Goal: Task Accomplishment & Management: Manage account settings

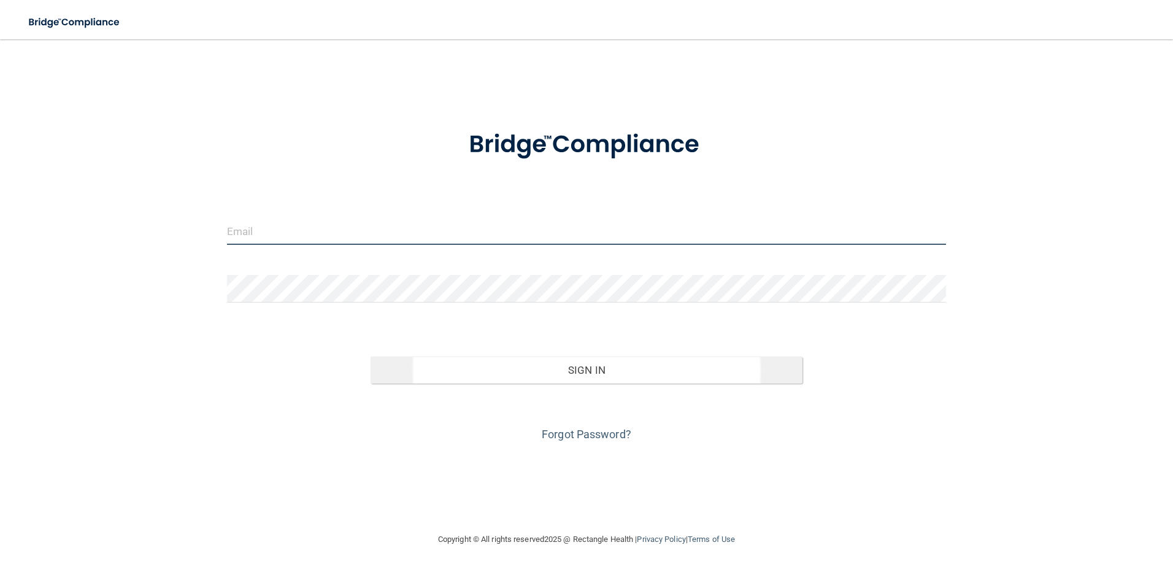
type input "[EMAIL_ADDRESS][DOMAIN_NAME]"
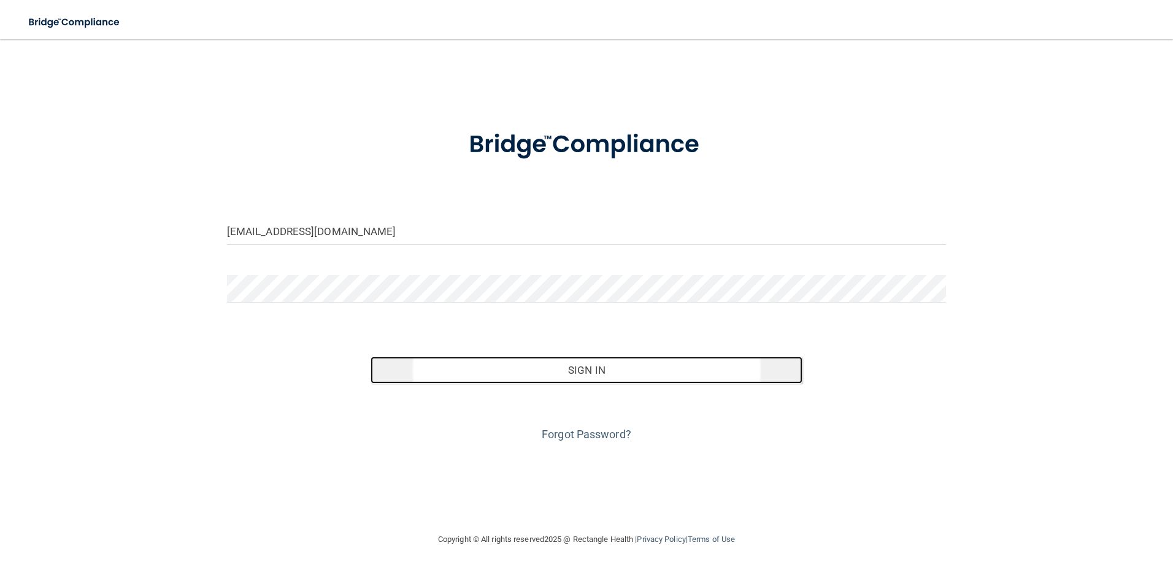
click at [585, 364] on button "Sign In" at bounding box center [586, 369] width 432 height 27
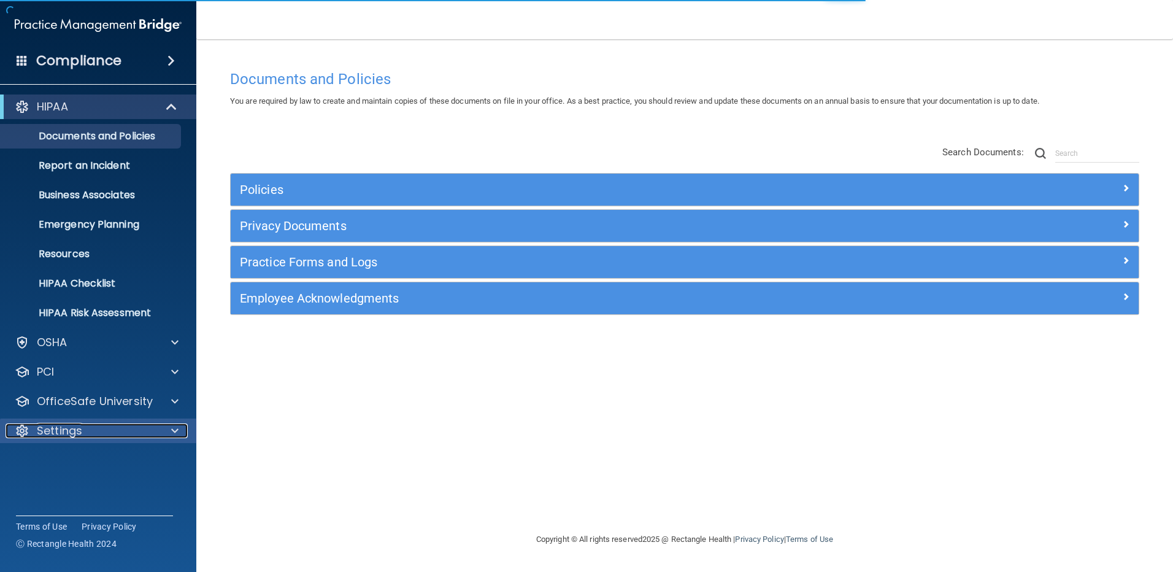
click at [75, 430] on p "Settings" at bounding box center [59, 430] width 45 height 15
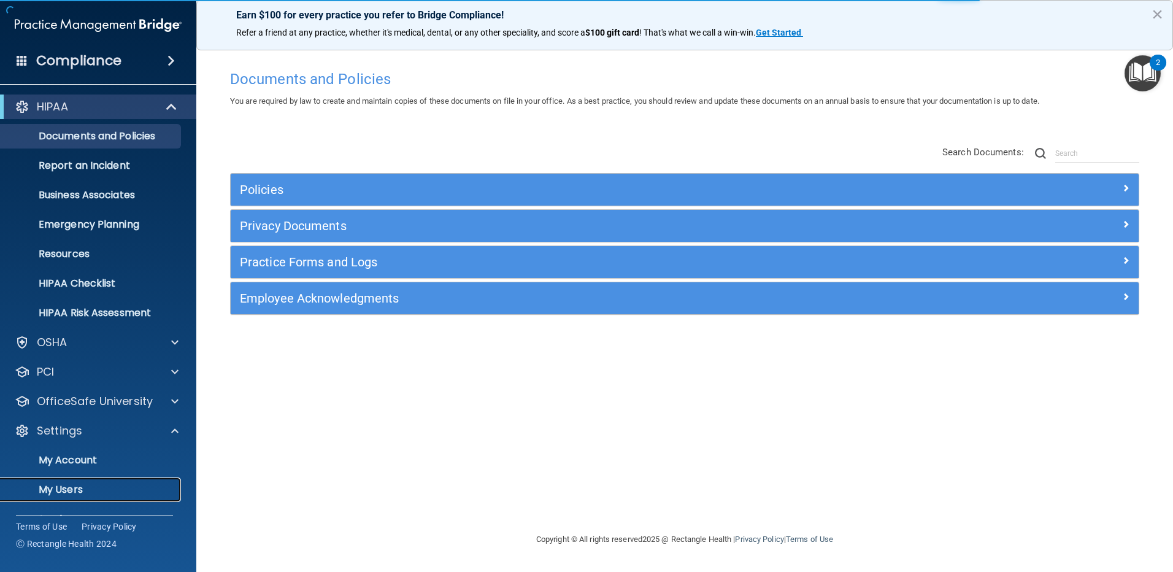
click at [64, 485] on p "My Users" at bounding box center [91, 489] width 167 height 12
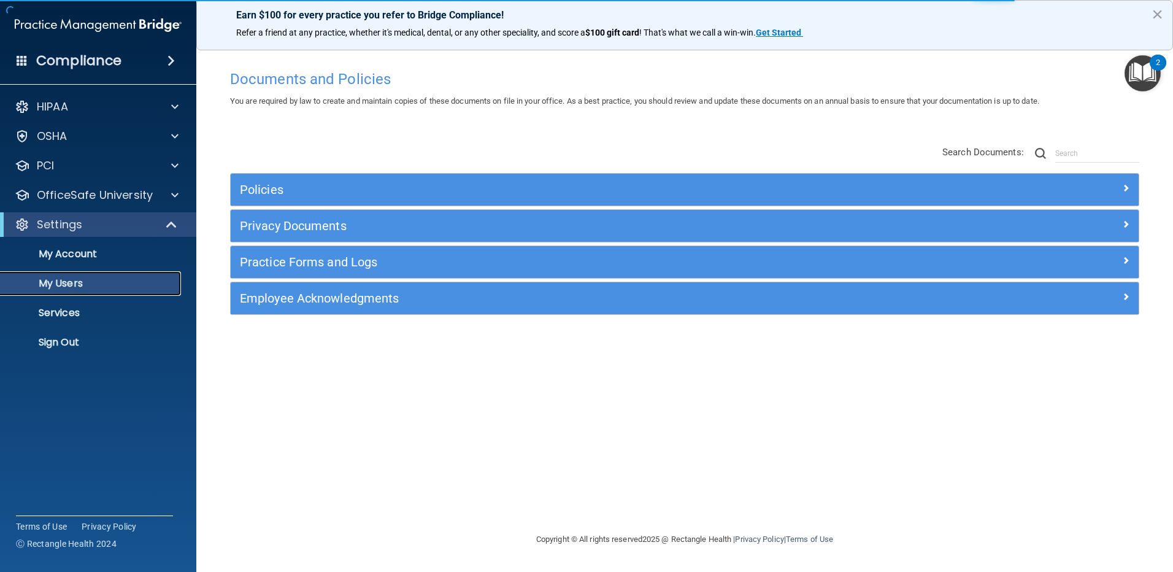
select select "20"
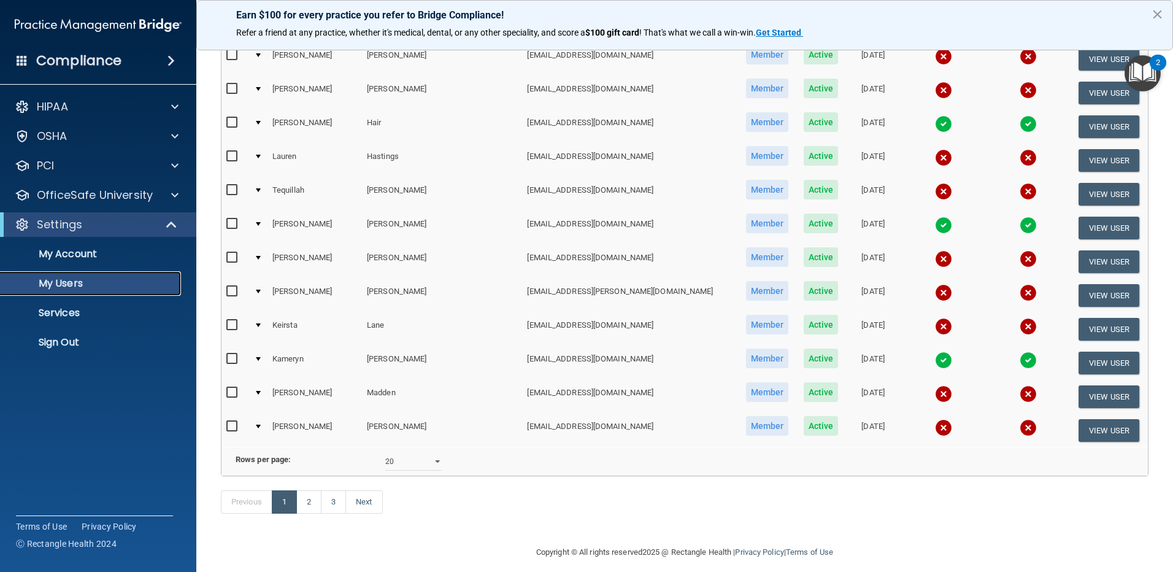
scroll to position [429, 0]
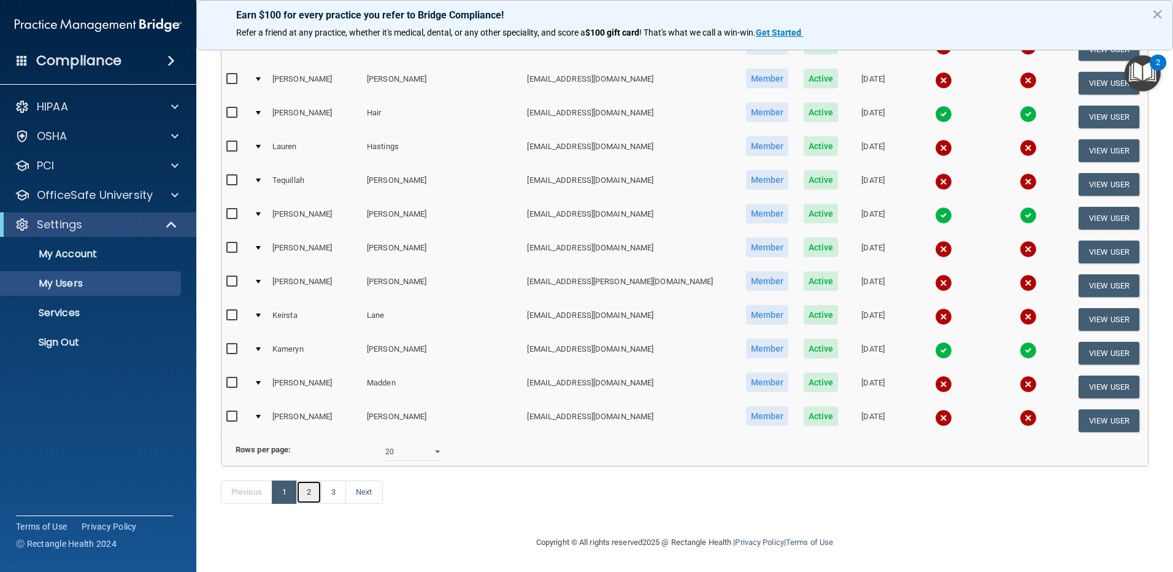
click at [305, 503] on link "2" at bounding box center [308, 491] width 25 height 23
select select "20"
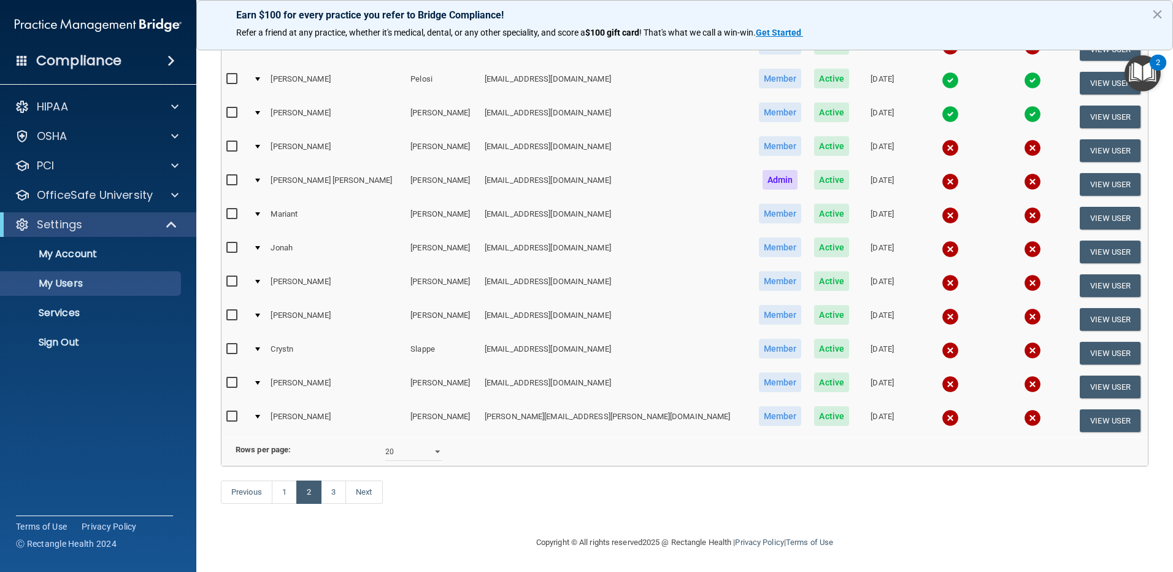
scroll to position [429, 0]
click at [332, 503] on link "3" at bounding box center [333, 491] width 25 height 23
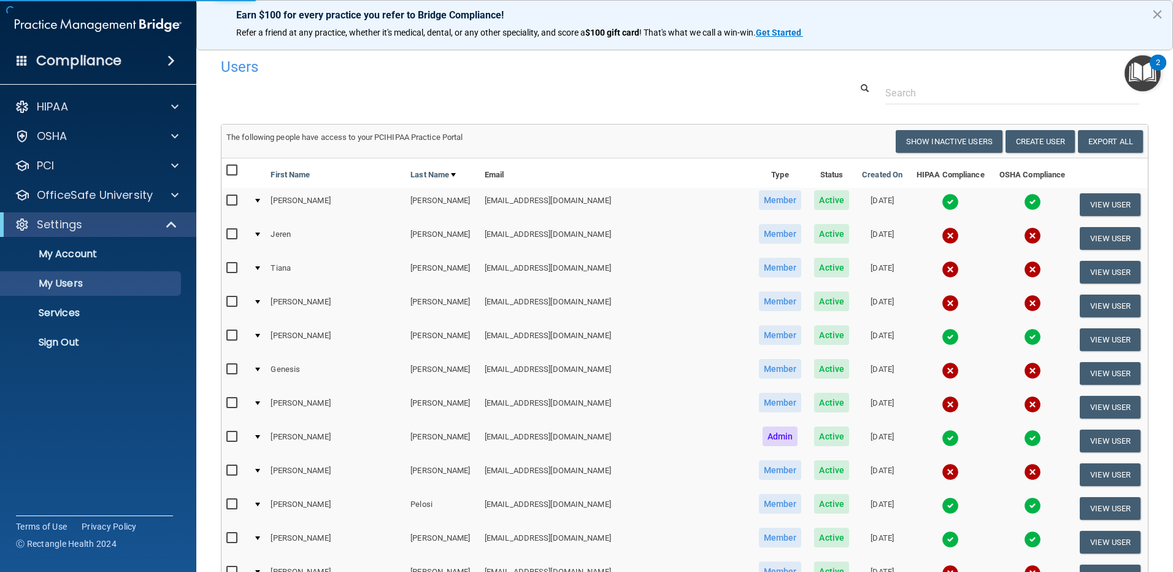
select select "20"
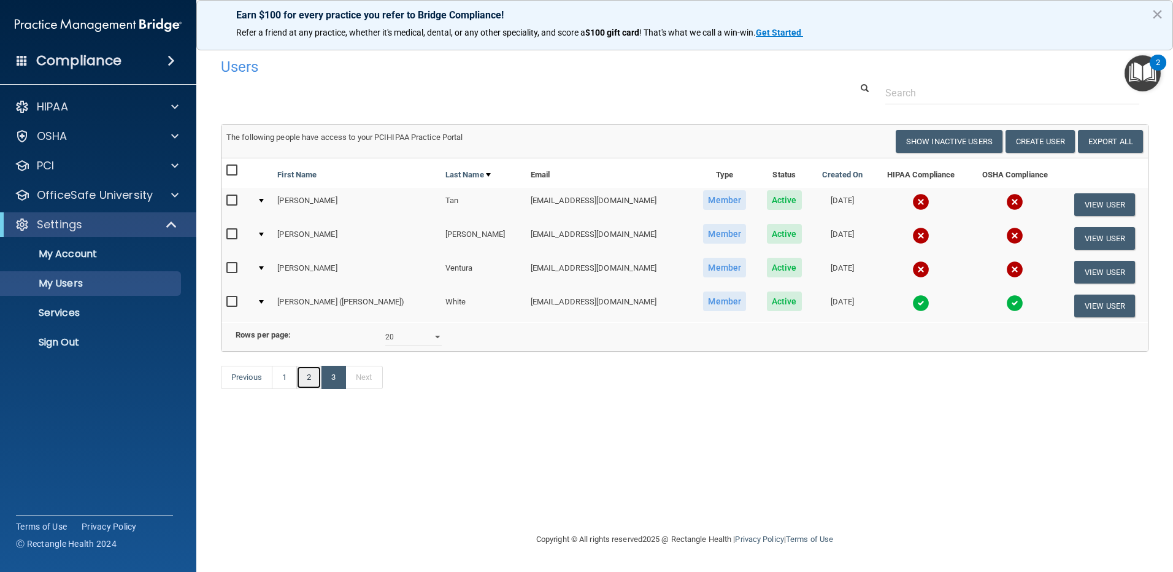
click at [307, 389] on link "2" at bounding box center [308, 377] width 25 height 23
select select "20"
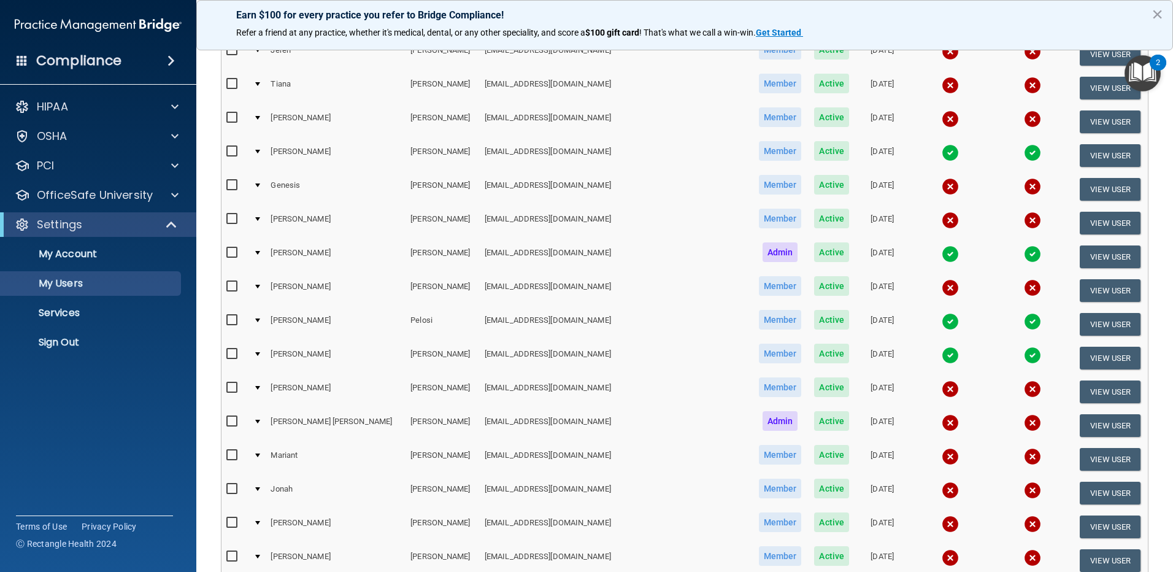
scroll to position [443, 0]
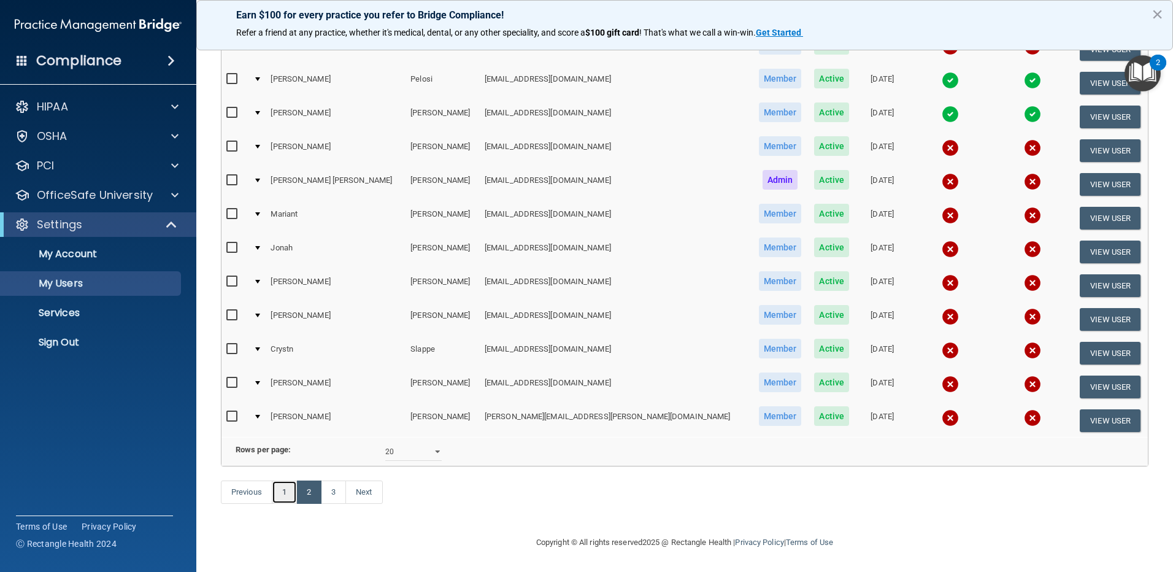
click at [287, 493] on link "1" at bounding box center [284, 491] width 25 height 23
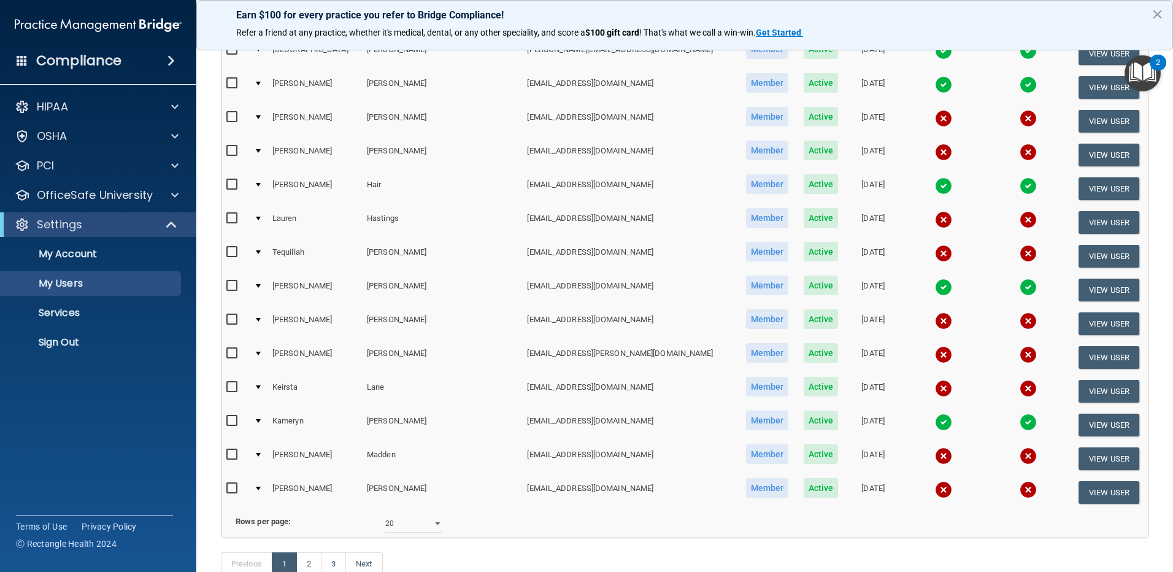
scroll to position [368, 0]
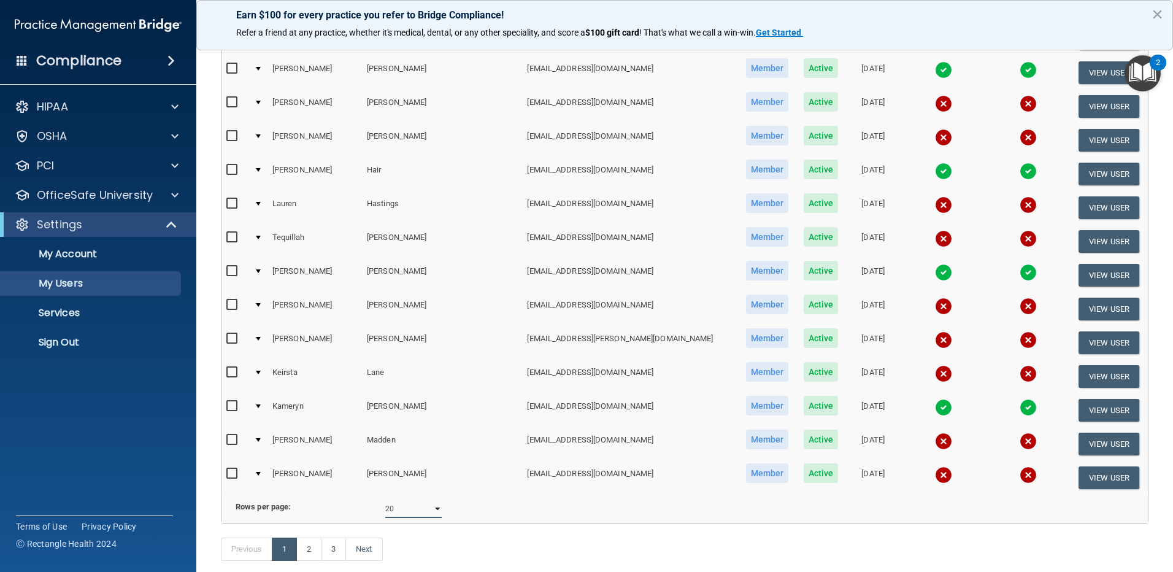
click at [432, 516] on select "10 20 30 40 all" at bounding box center [413, 508] width 56 height 18
select select "44"
click at [385, 508] on select "10 20 30 40 all" at bounding box center [413, 508] width 56 height 18
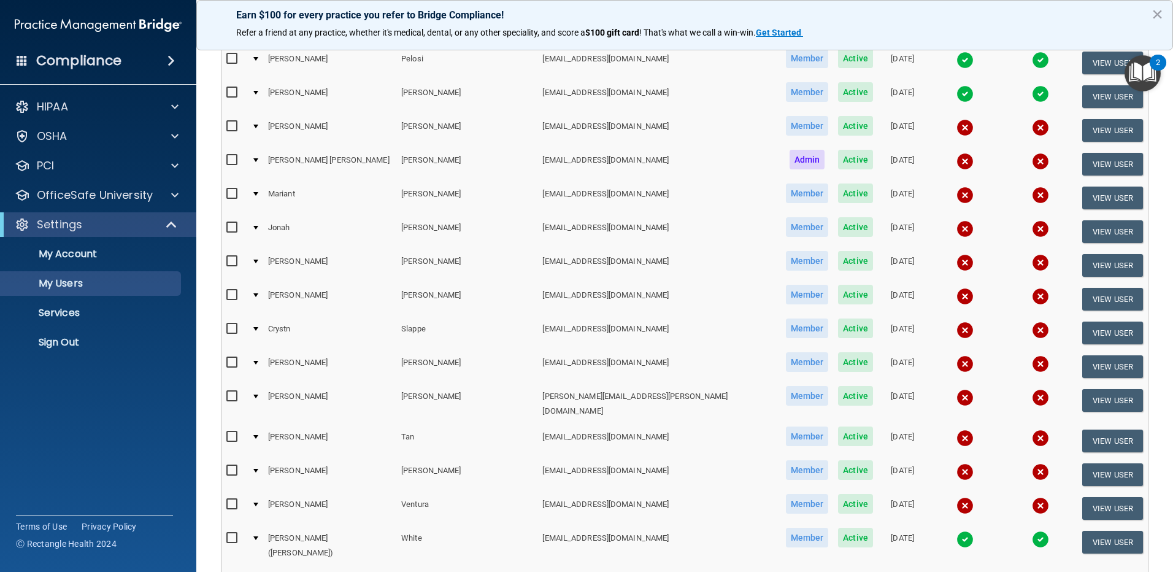
scroll to position [1165, 0]
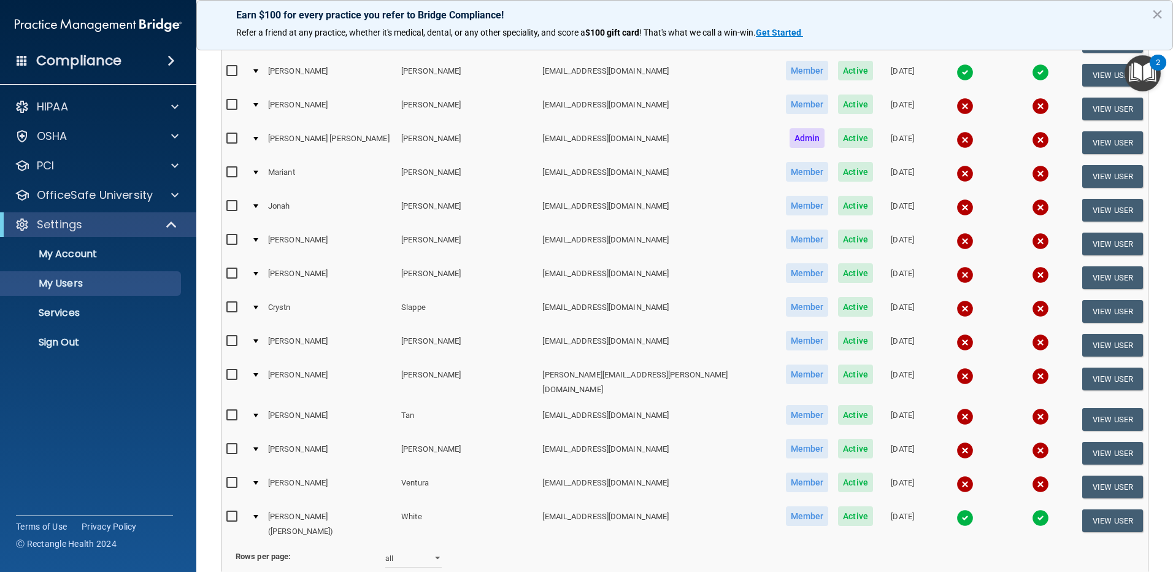
click at [956, 509] on img at bounding box center [964, 517] width 17 height 17
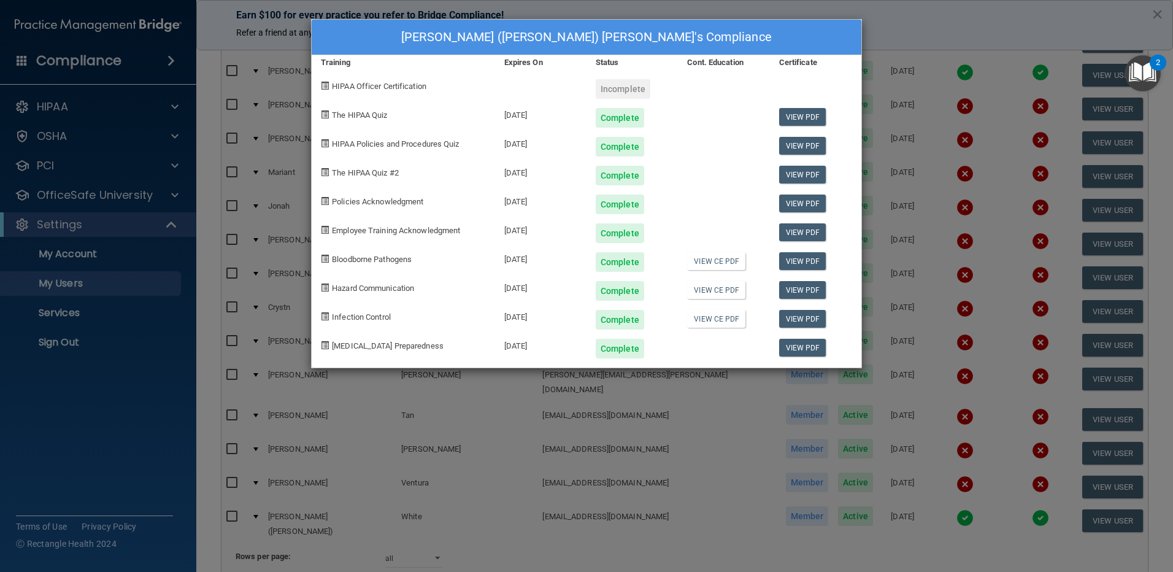
click at [928, 20] on div "[PERSON_NAME] ([PERSON_NAME]) [PERSON_NAME]'s Compliance Training Expires On St…" at bounding box center [586, 286] width 1173 height 572
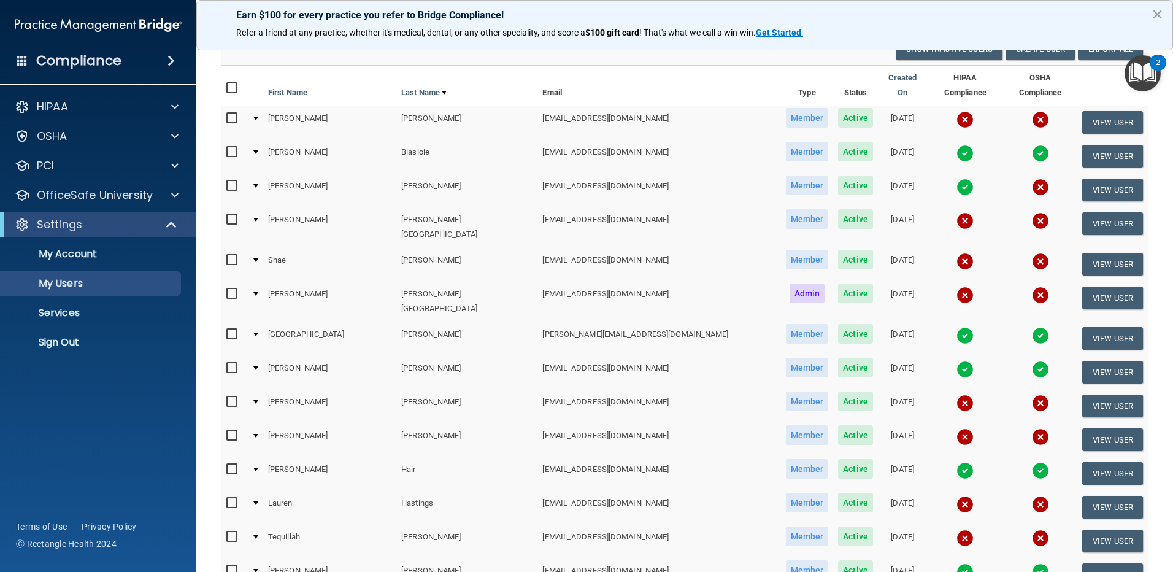
scroll to position [61, 0]
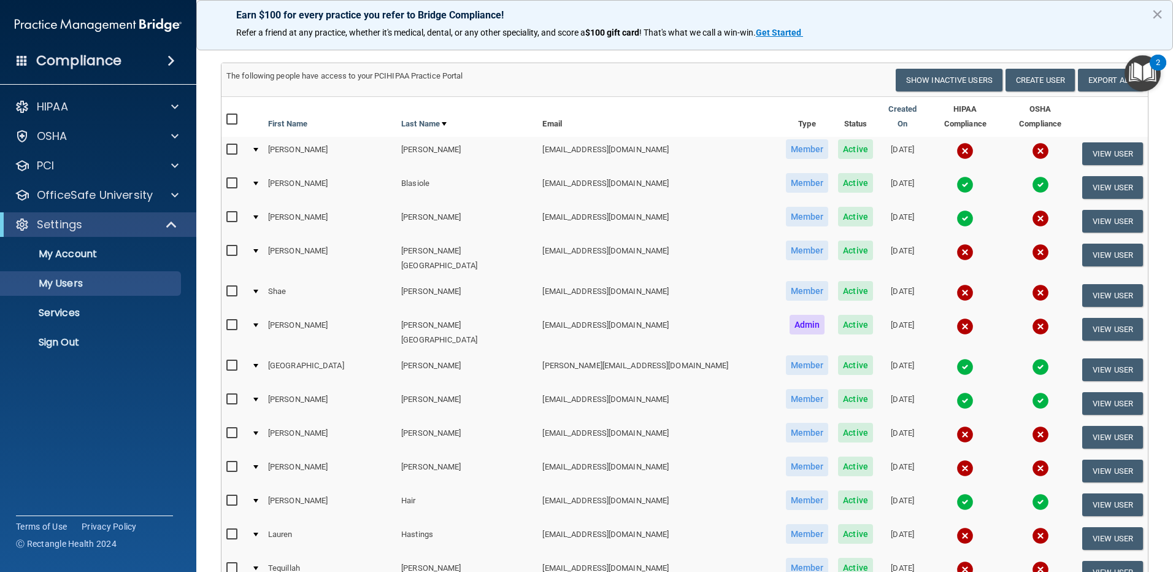
click at [1031, 210] on img at bounding box center [1039, 218] width 17 height 17
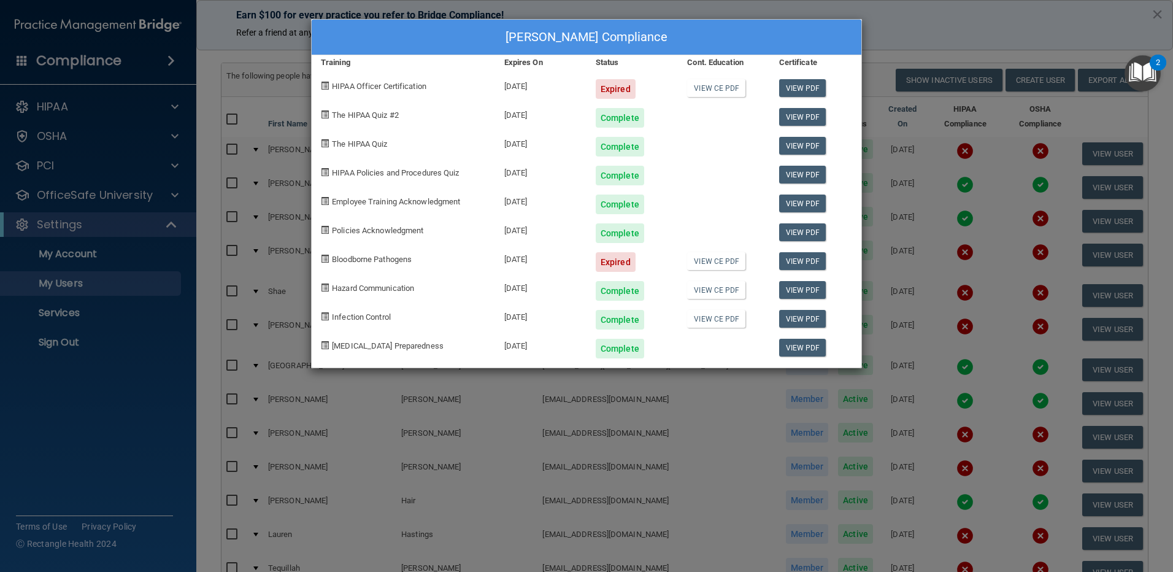
click at [1157, 16] on div "[PERSON_NAME] Compliance Training Expires On Status Cont. Education Certificate…" at bounding box center [586, 286] width 1173 height 572
